Goal: Task Accomplishment & Management: Manage account settings

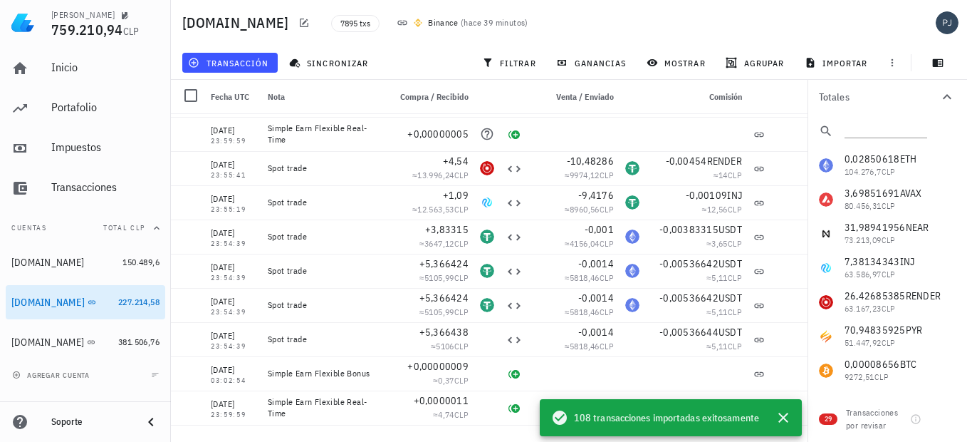
scroll to position [285, 0]
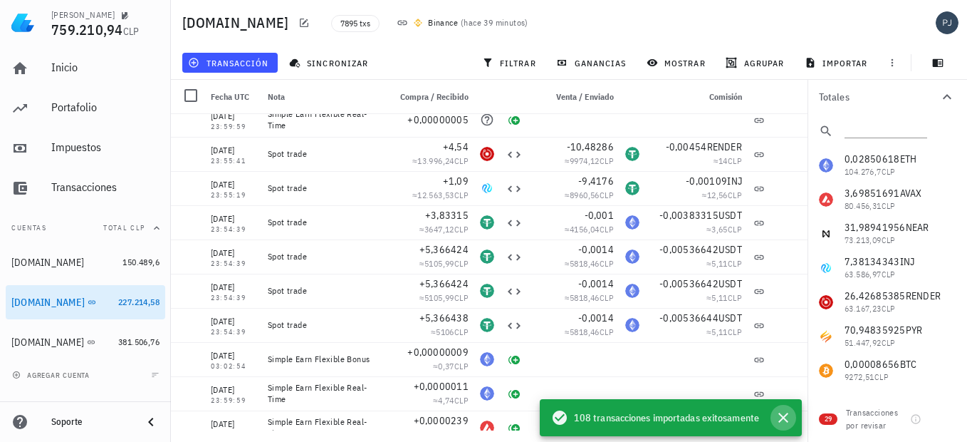
click at [781, 412] on icon "button" at bounding box center [783, 417] width 17 height 17
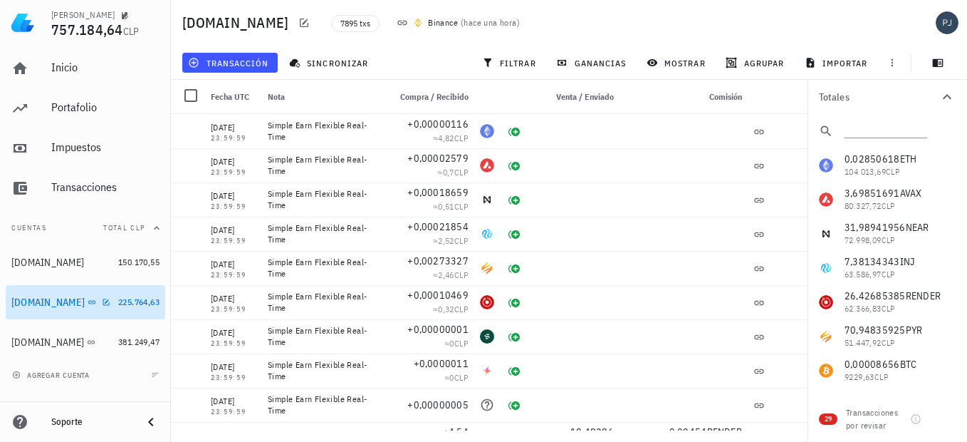
click at [103, 297] on div "[DOMAIN_NAME]" at bounding box center [61, 303] width 101 height 14
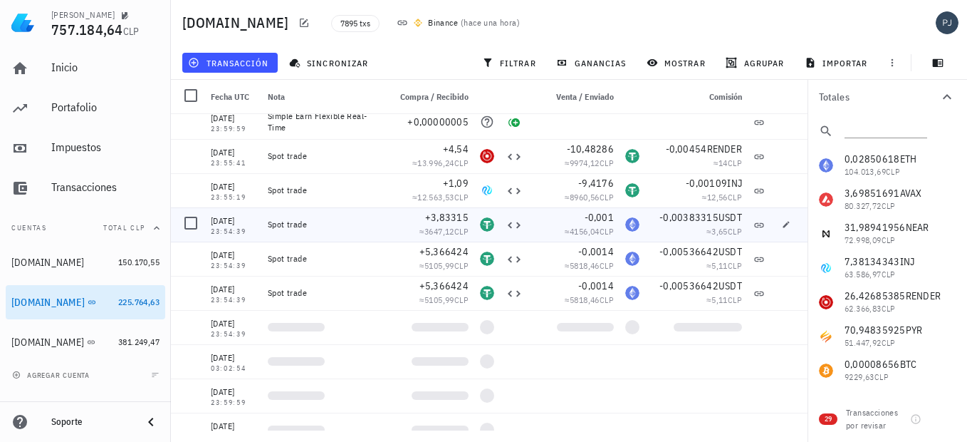
scroll to position [285, 0]
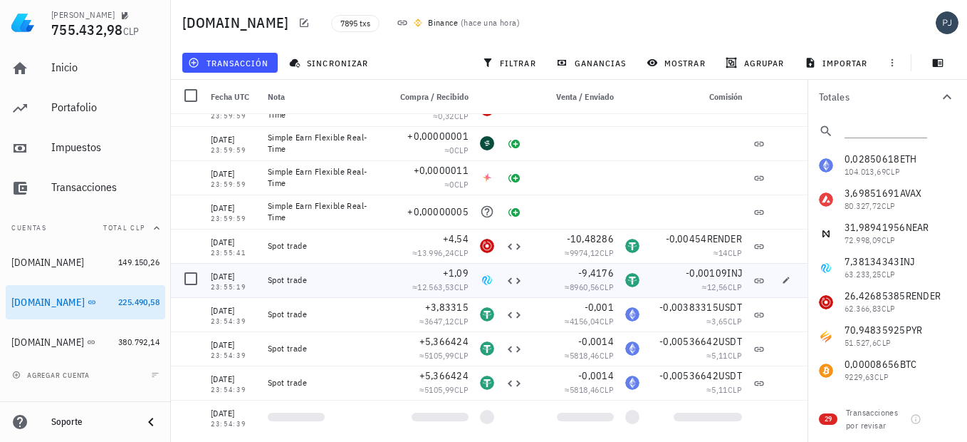
scroll to position [214, 0]
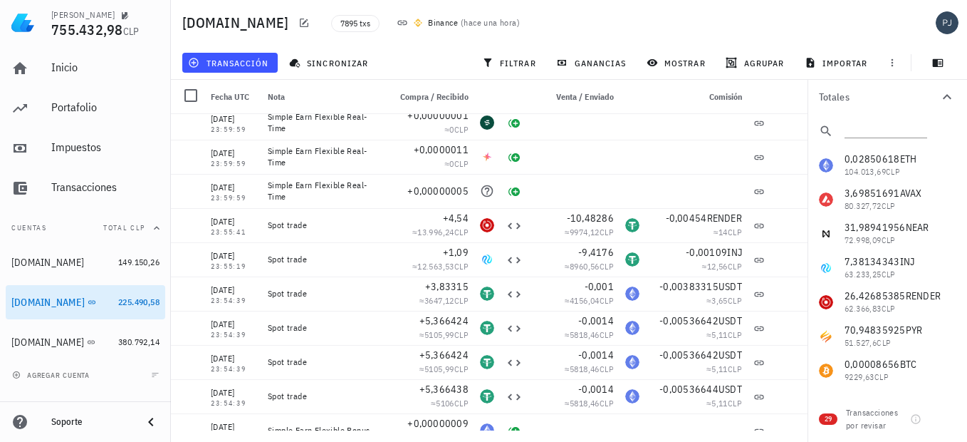
click at [556, 29] on div "7895 txs Binance ( hace una hora )" at bounding box center [528, 23] width 411 height 36
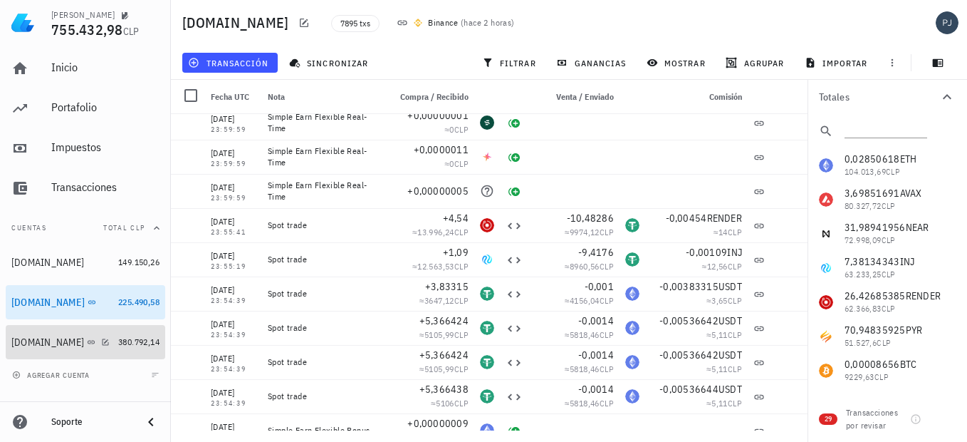
drag, startPoint x: 46, startPoint y: 337, endPoint x: 193, endPoint y: 341, distance: 146.8
click at [46, 337] on div "[DOMAIN_NAME]" at bounding box center [47, 342] width 73 height 12
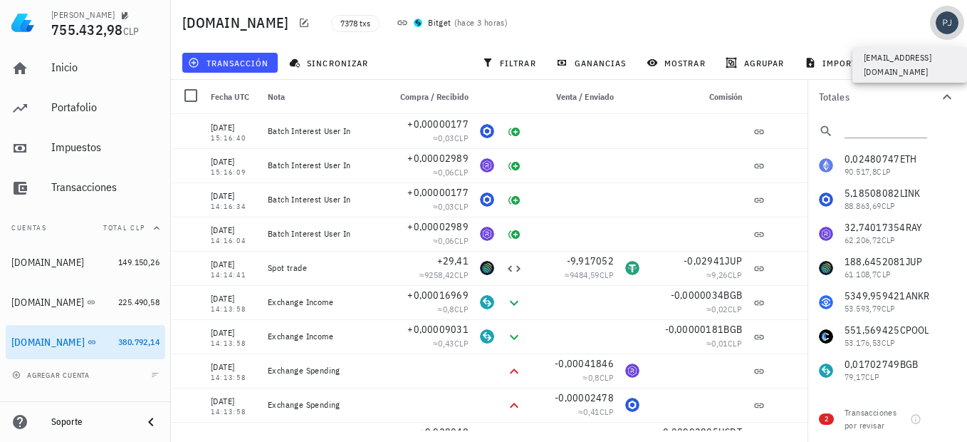
click at [944, 24] on div "avatar" at bounding box center [947, 22] width 23 height 23
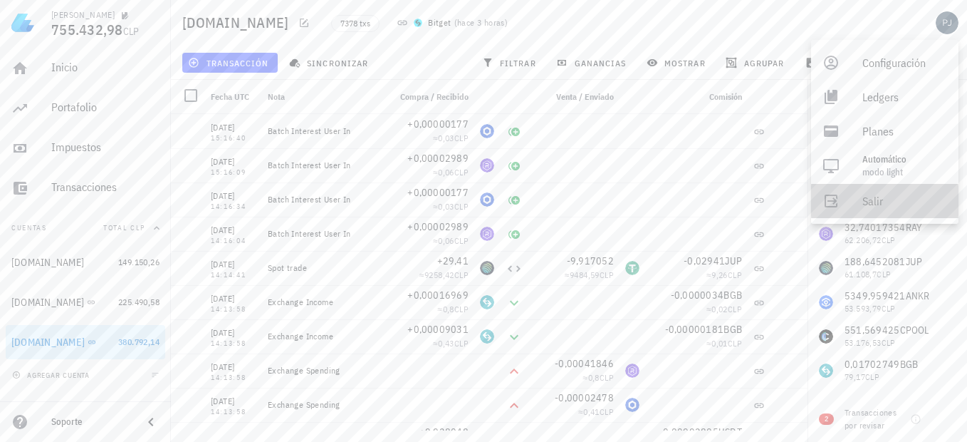
click at [892, 207] on div "Salir" at bounding box center [904, 201] width 85 height 28
